Goal: Transaction & Acquisition: Purchase product/service

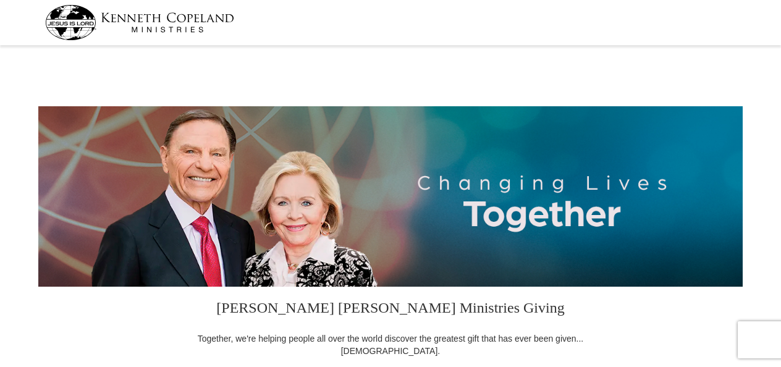
select select "TN"
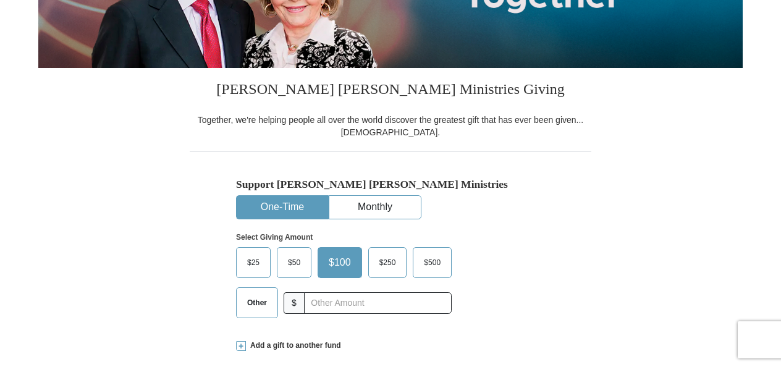
scroll to position [247, 0]
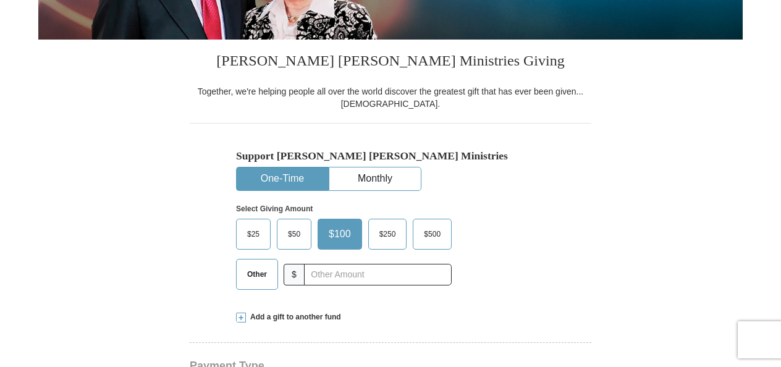
click at [292, 178] on button "One-Time" at bounding box center [282, 178] width 91 height 23
click at [254, 229] on span "$25" at bounding box center [253, 234] width 25 height 19
click at [0, 0] on input "$25" at bounding box center [0, 0] width 0 height 0
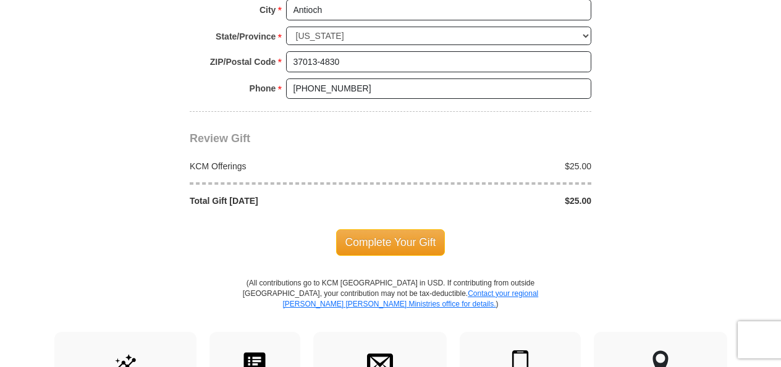
scroll to position [1050, 0]
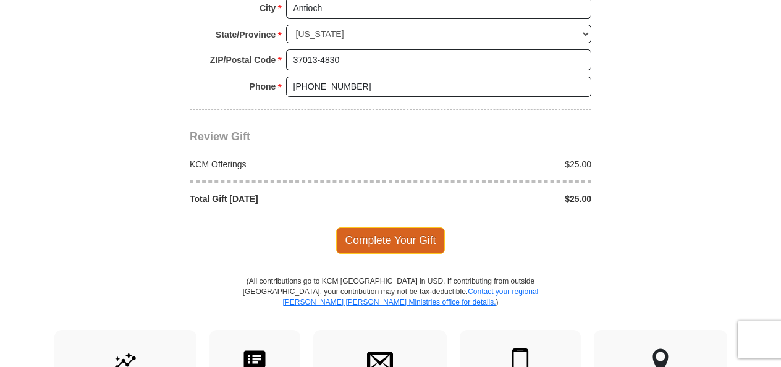
click at [387, 233] on span "Complete Your Gift" at bounding box center [390, 240] width 109 height 26
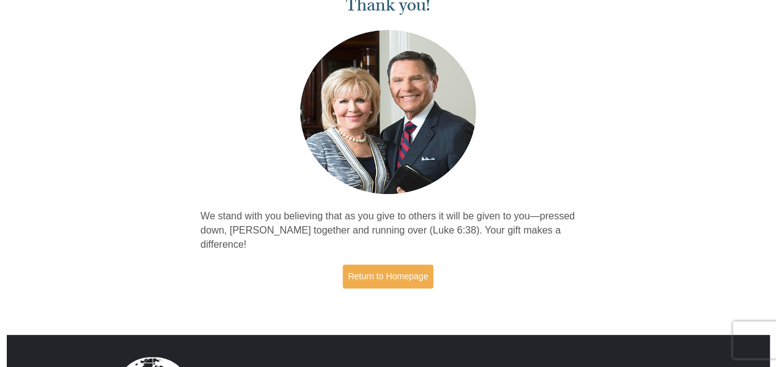
scroll to position [185, 0]
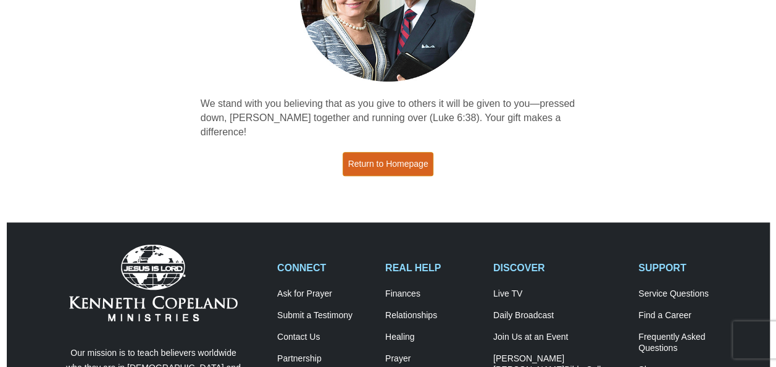
click at [394, 161] on link "Return to Homepage" at bounding box center [388, 164] width 91 height 24
